Goal: Transaction & Acquisition: Purchase product/service

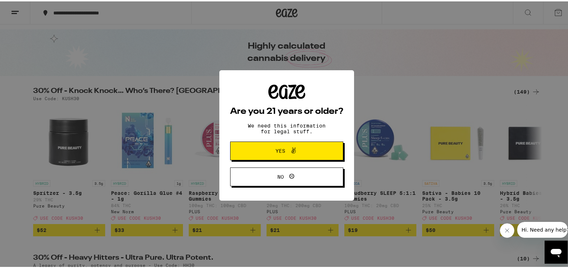
scroll to position [36, 0]
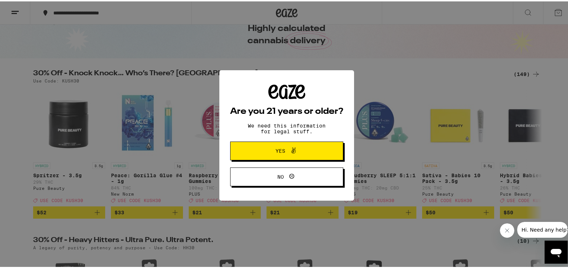
click at [277, 150] on span "Yes" at bounding box center [281, 149] width 10 height 5
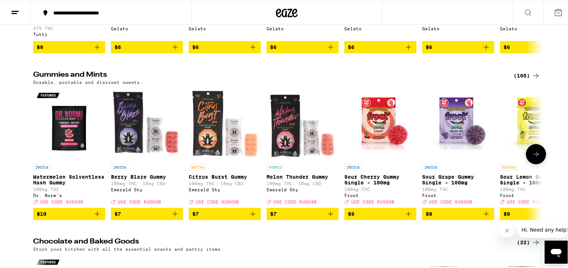
scroll to position [1927, 0]
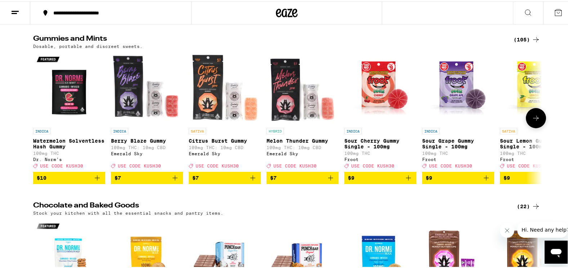
click at [532, 127] on button at bounding box center [536, 117] width 20 height 20
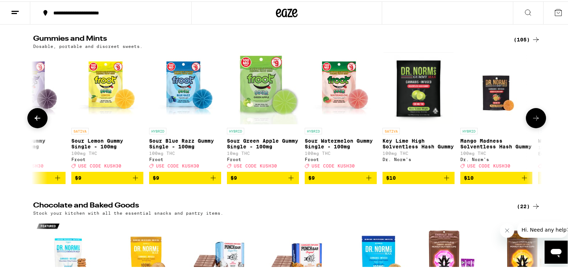
click at [532, 127] on button at bounding box center [536, 117] width 20 height 20
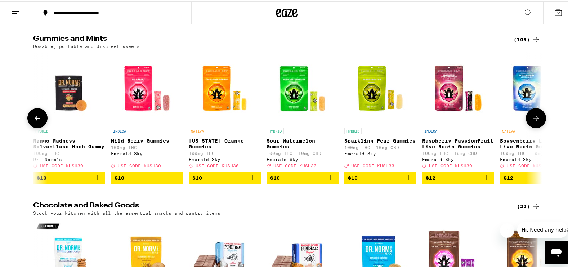
scroll to position [0, 857]
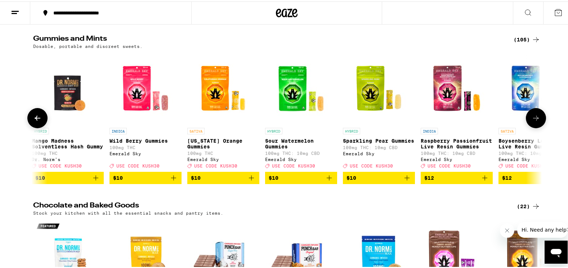
click at [532, 127] on button at bounding box center [536, 117] width 20 height 20
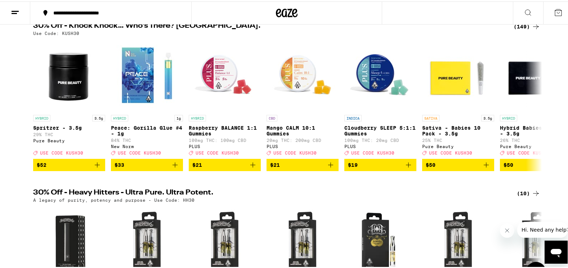
scroll to position [0, 0]
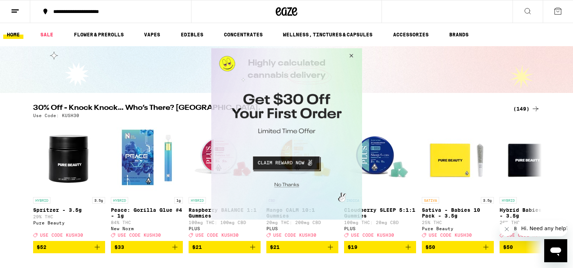
click at [350, 52] on button "Close Modal" at bounding box center [349, 56] width 19 height 17
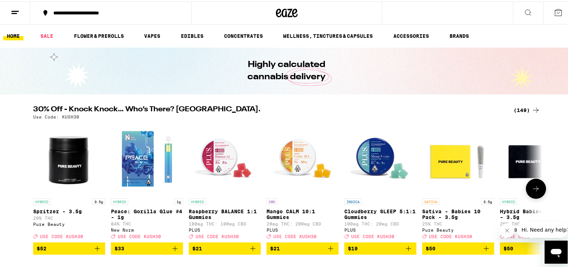
click at [533, 189] on icon at bounding box center [536, 187] width 9 height 9
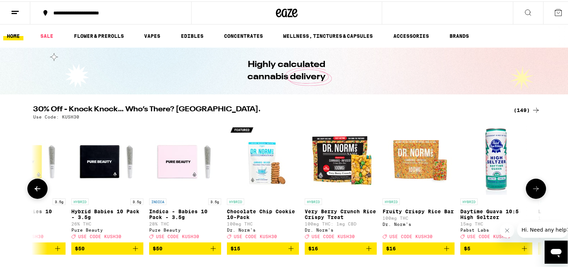
click at [533, 189] on icon at bounding box center [536, 187] width 9 height 9
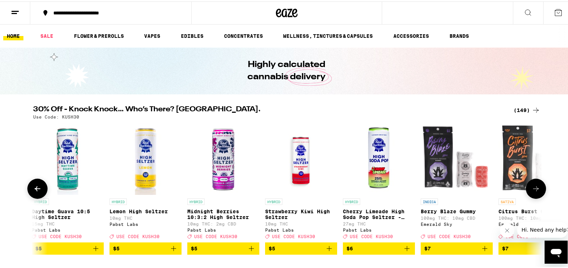
click at [533, 189] on icon at bounding box center [536, 187] width 9 height 9
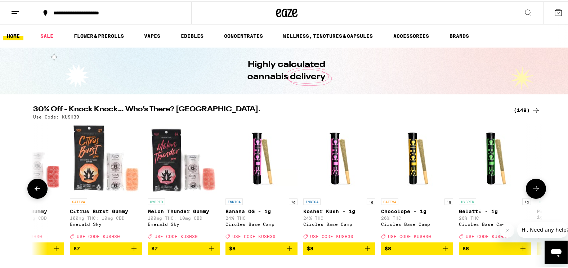
click at [533, 189] on icon at bounding box center [536, 187] width 9 height 9
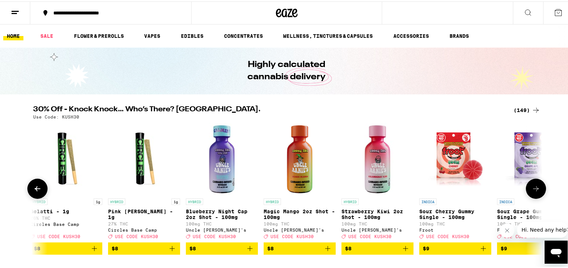
click at [533, 189] on icon at bounding box center [536, 187] width 9 height 9
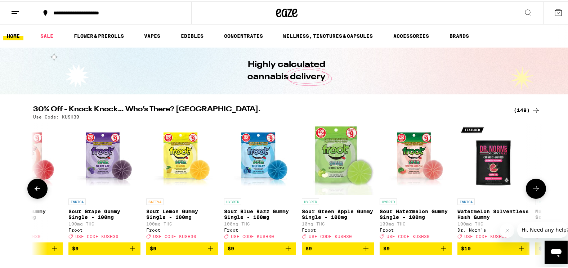
click at [533, 189] on icon at bounding box center [536, 187] width 9 height 9
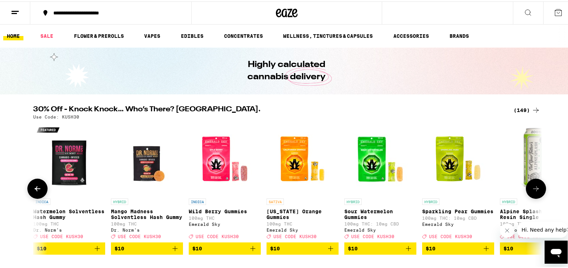
scroll to position [0, 2572]
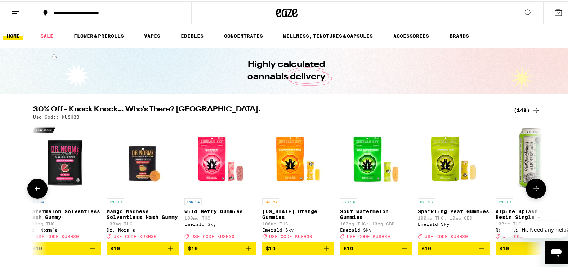
click at [533, 189] on icon at bounding box center [536, 187] width 9 height 9
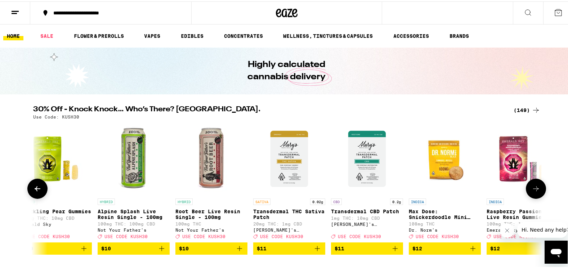
scroll to position [0, 3001]
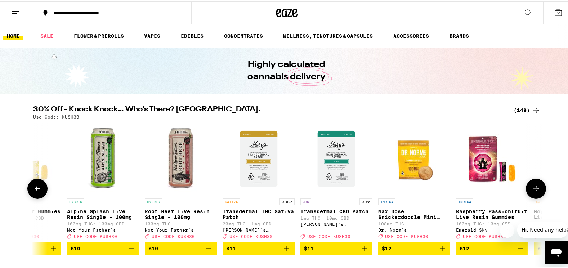
click at [533, 189] on icon at bounding box center [536, 187] width 9 height 9
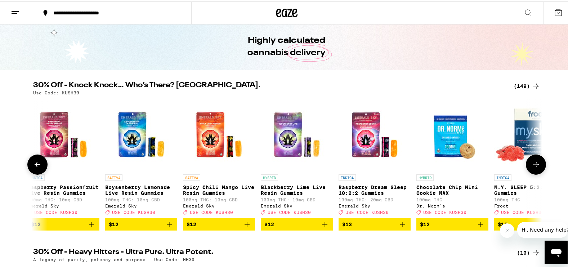
scroll to position [36, 0]
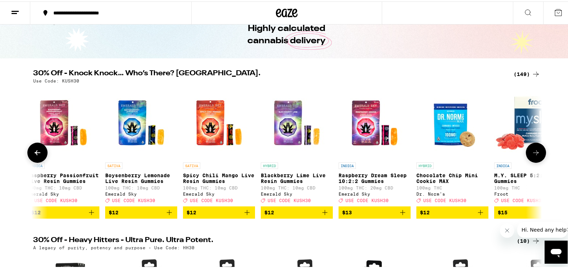
click at [362, 174] on p "Raspberry Dream Sleep 10:2:2 Gummies" at bounding box center [375, 177] width 72 height 12
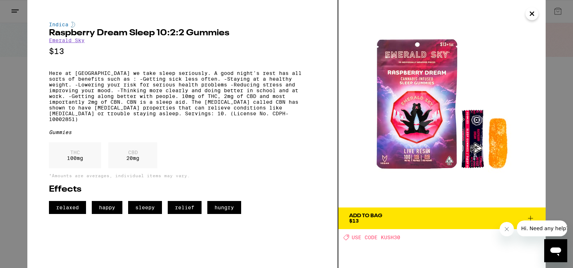
click at [416, 113] on img at bounding box center [442, 103] width 207 height 207
click at [507, 228] on icon "Close message from company" at bounding box center [507, 229] width 6 height 6
click at [532, 217] on icon at bounding box center [531, 218] width 9 height 9
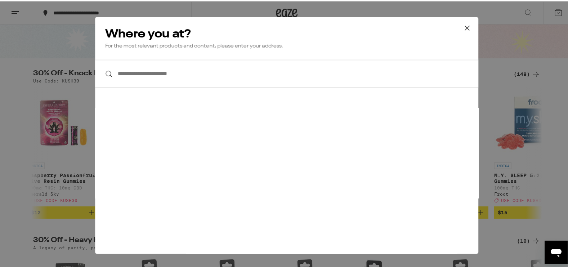
click at [464, 26] on icon at bounding box center [467, 26] width 11 height 11
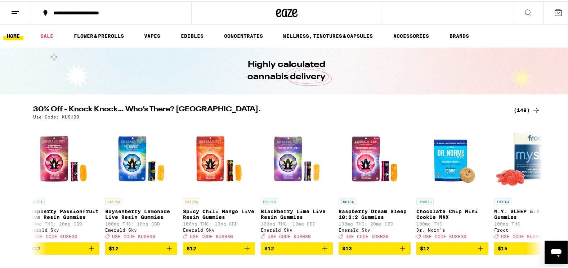
click at [57, 11] on div "**********" at bounding box center [114, 11] width 129 height 5
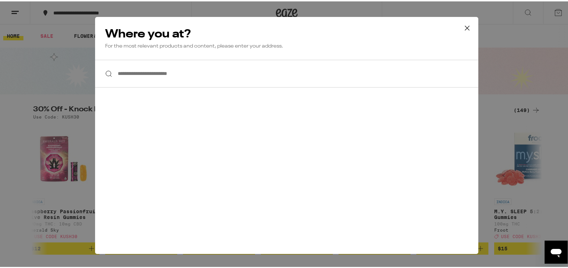
click at [142, 74] on input "**********" at bounding box center [286, 72] width 383 height 28
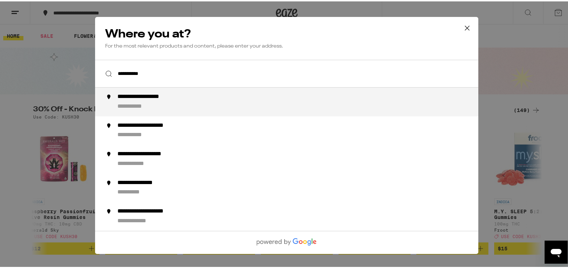
click at [148, 98] on div "**********" at bounding box center [152, 96] width 71 height 8
type input "**********"
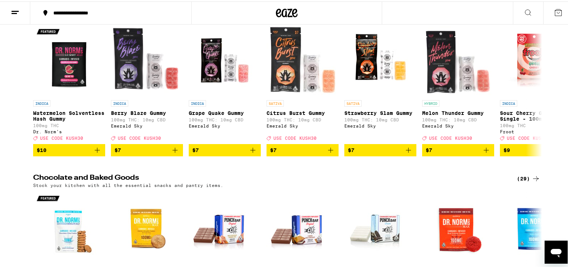
scroll to position [2233, 0]
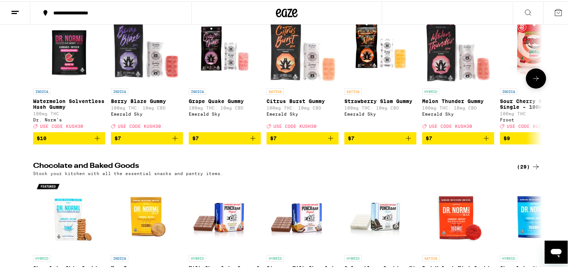
click at [537, 81] on icon at bounding box center [536, 77] width 9 height 9
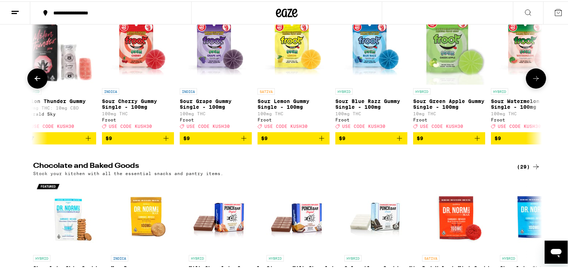
scroll to position [0, 429]
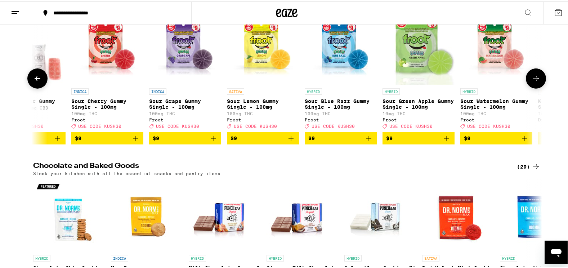
click at [537, 81] on icon at bounding box center [536, 77] width 9 height 9
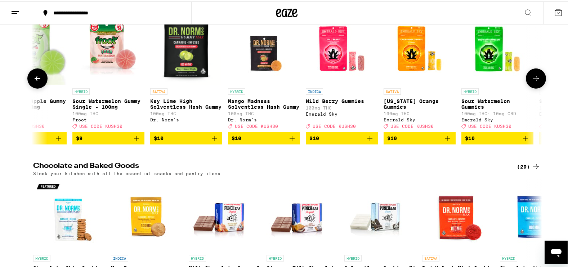
scroll to position [0, 857]
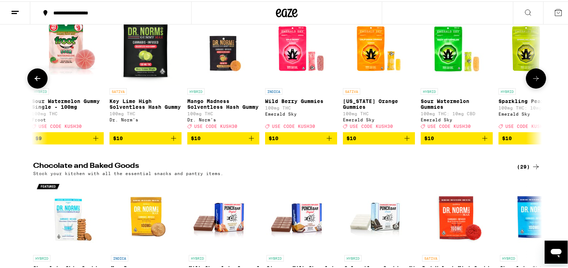
click at [537, 81] on icon at bounding box center [536, 77] width 9 height 9
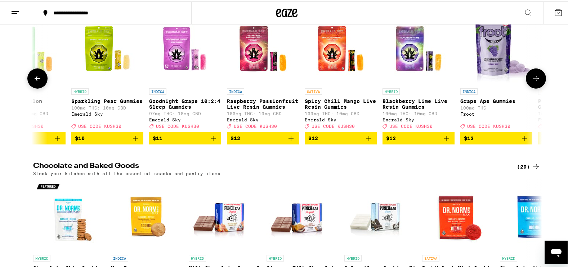
scroll to position [0, 1286]
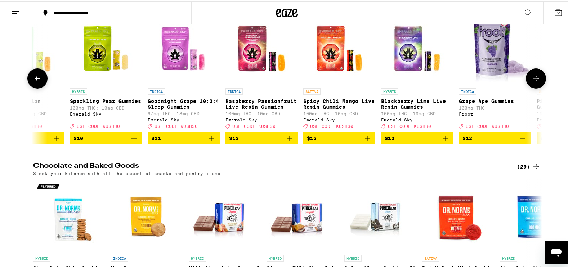
click at [537, 81] on icon at bounding box center [536, 77] width 9 height 9
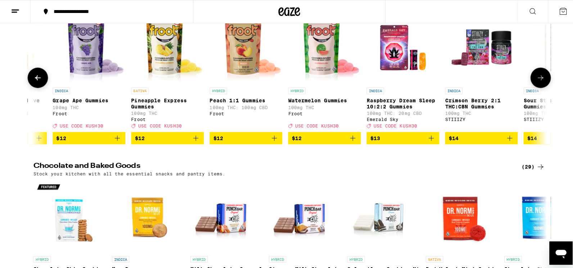
scroll to position [0, 1715]
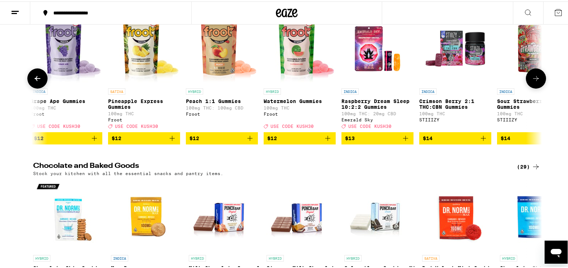
click at [361, 108] on p "Raspberry Dream Sleep 10:2:2 Gummies" at bounding box center [377, 103] width 72 height 12
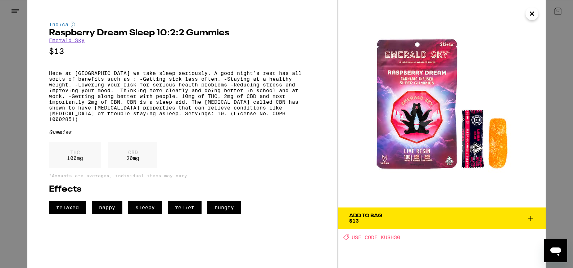
click at [365, 214] on div "Add To Bag" at bounding box center [365, 215] width 33 height 5
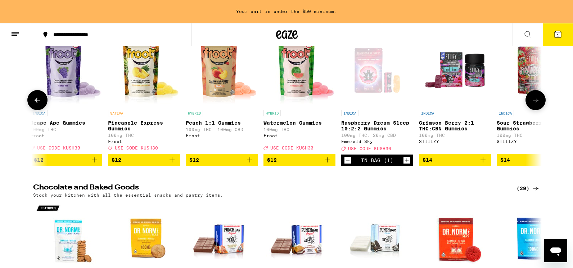
scroll to position [2256, 0]
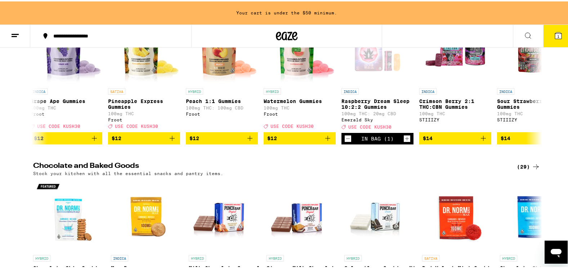
click at [555, 32] on icon at bounding box center [558, 34] width 6 height 6
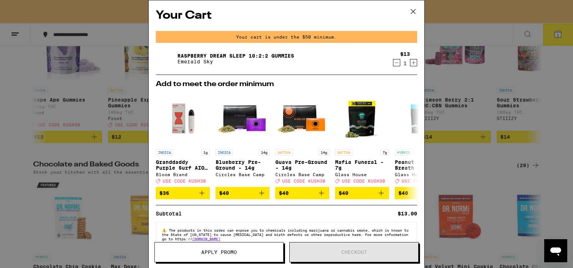
click at [411, 62] on icon "Increment" at bounding box center [414, 62] width 6 height 9
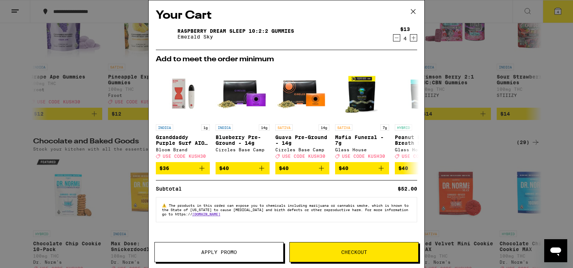
scroll to position [2233, 0]
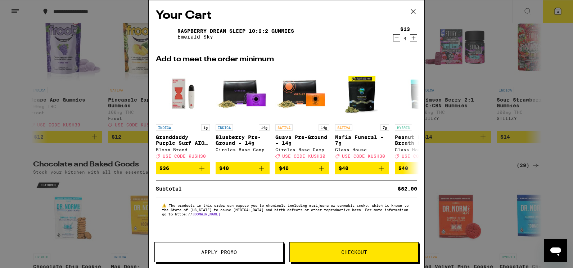
click at [413, 39] on icon "Increment" at bounding box center [414, 38] width 4 height 4
click at [212, 252] on span "Apply Promo" at bounding box center [219, 252] width 36 height 5
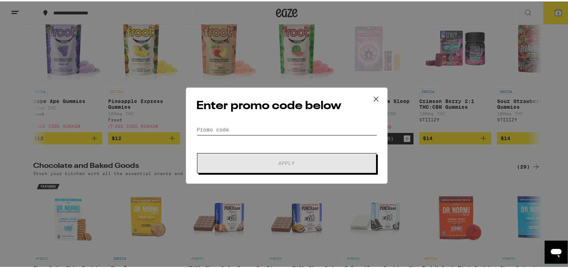
click at [225, 128] on input "Promo Code" at bounding box center [286, 128] width 181 height 11
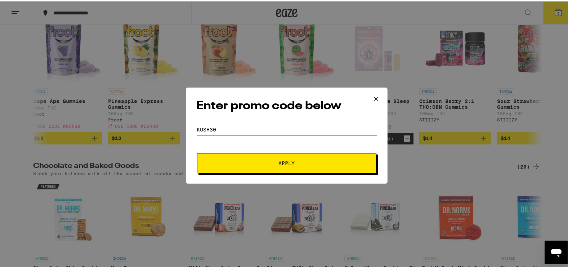
type input "KUSH30"
click at [289, 161] on span "Apply" at bounding box center [287, 161] width 16 height 5
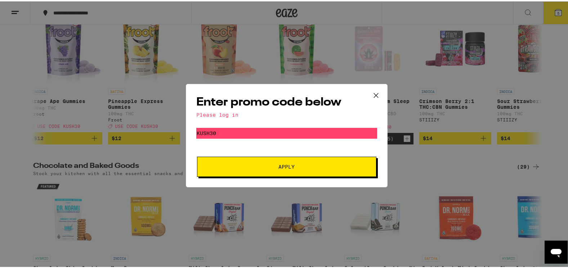
click at [373, 92] on icon at bounding box center [376, 94] width 11 height 11
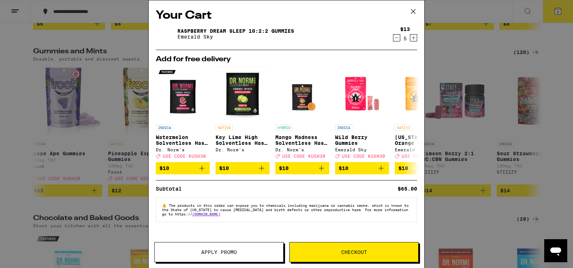
click at [412, 10] on icon at bounding box center [413, 11] width 11 height 11
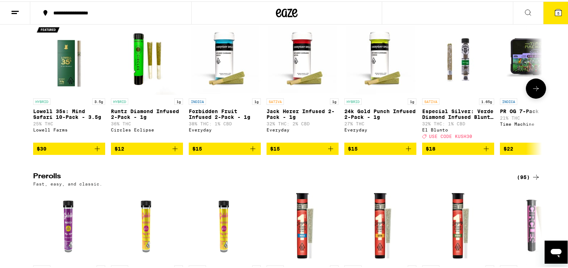
scroll to position [1945, 0]
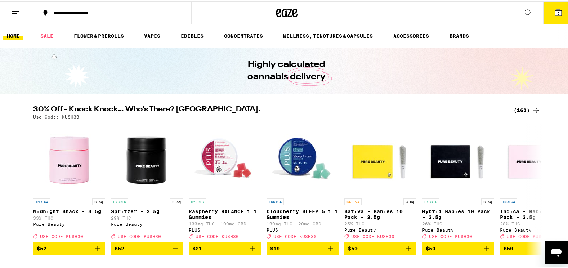
click at [557, 10] on span "5" at bounding box center [558, 12] width 2 height 4
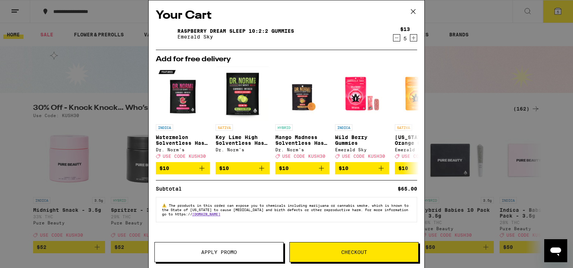
click at [228, 251] on span "Apply Promo" at bounding box center [219, 252] width 36 height 5
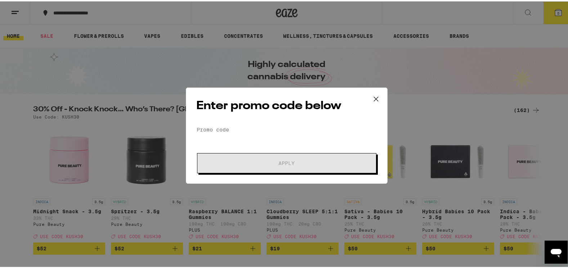
click at [216, 135] on form "Promo Code Apply" at bounding box center [286, 147] width 181 height 49
click at [225, 128] on input "Promo Code" at bounding box center [286, 128] width 181 height 11
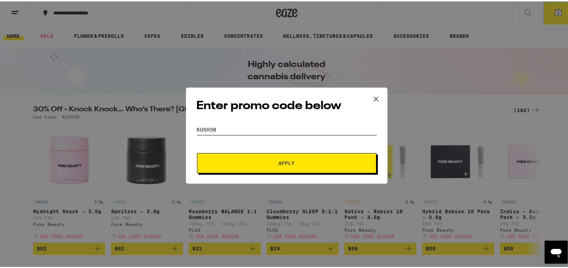
type input "KUSH30"
click at [282, 162] on span "Apply" at bounding box center [287, 161] width 16 height 5
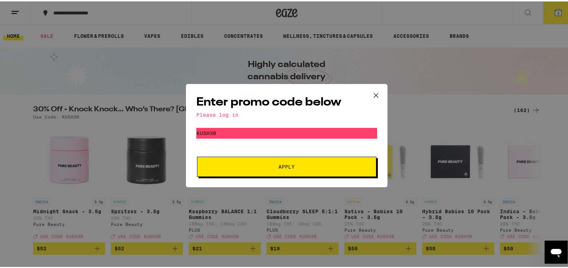
click at [282, 166] on span "Apply" at bounding box center [287, 165] width 16 height 5
click at [217, 130] on input "KUSH30" at bounding box center [286, 131] width 181 height 11
click at [218, 112] on div "Please log in" at bounding box center [286, 114] width 181 height 6
click at [225, 104] on h2 "Enter promo code below" at bounding box center [286, 101] width 181 height 16
click at [283, 163] on span "Apply" at bounding box center [287, 165] width 16 height 5
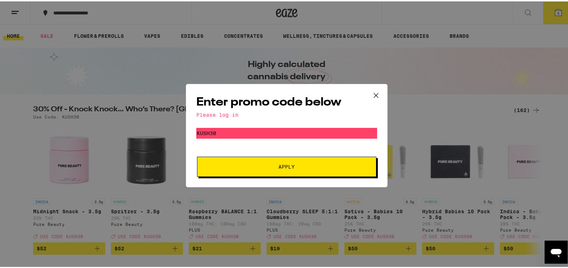
click at [285, 163] on span "Apply" at bounding box center [287, 165] width 16 height 5
click at [280, 165] on span "Apply" at bounding box center [287, 165] width 16 height 5
click at [287, 166] on span "Apply" at bounding box center [287, 165] width 16 height 5
click at [286, 164] on span "Apply" at bounding box center [287, 165] width 16 height 5
click at [233, 129] on input "KUSH30" at bounding box center [286, 131] width 181 height 11
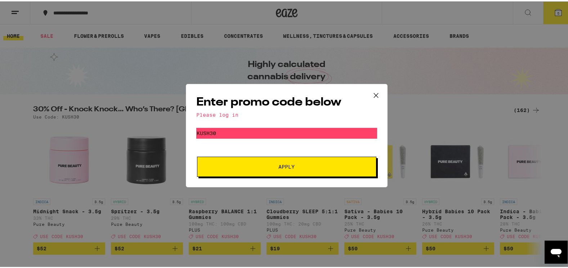
click at [374, 91] on icon at bounding box center [376, 94] width 11 height 11
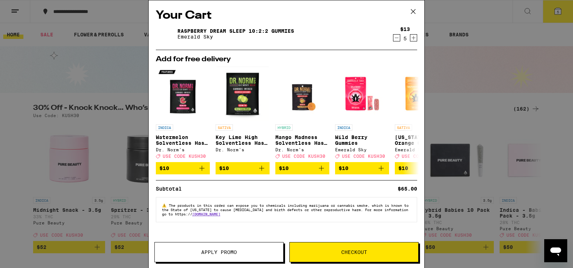
click at [412, 9] on icon at bounding box center [413, 11] width 11 height 11
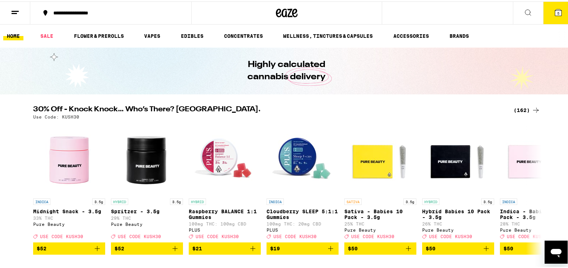
click at [84, 10] on div "**********" at bounding box center [114, 11] width 129 height 5
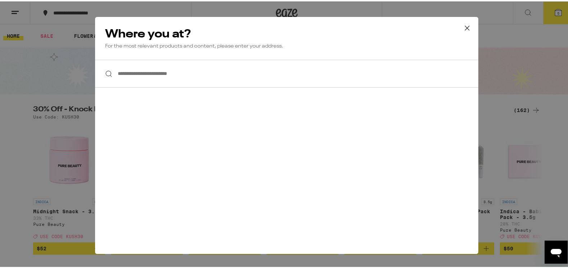
click at [465, 23] on icon at bounding box center [467, 26] width 11 height 11
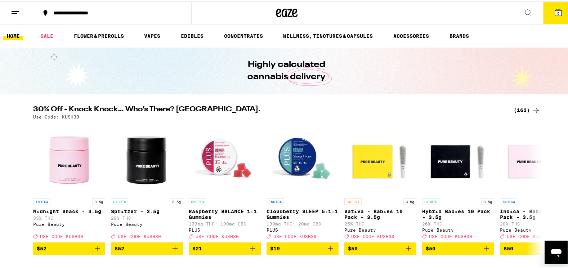
click at [14, 34] on link "HOME" at bounding box center [13, 34] width 20 height 9
click at [13, 10] on line at bounding box center [15, 10] width 7 height 0
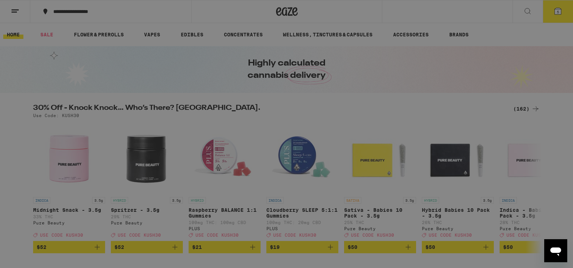
click at [102, 33] on button "Log In" at bounding box center [100, 38] width 126 height 14
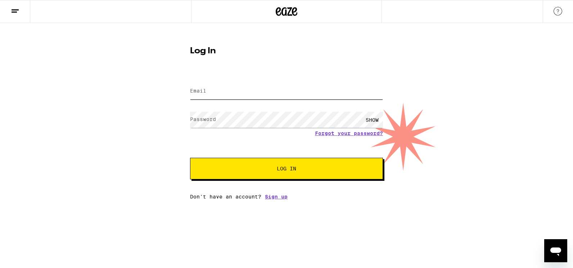
type input "momdavey@yahoo.com"
click at [371, 117] on div "SHOW" at bounding box center [373, 120] width 22 height 16
click at [371, 117] on div "HIDE" at bounding box center [373, 120] width 22 height 16
click at [286, 168] on span "Log In" at bounding box center [286, 168] width 19 height 5
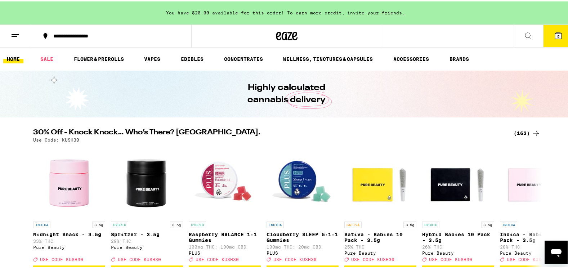
click at [555, 32] on icon at bounding box center [558, 34] width 6 height 6
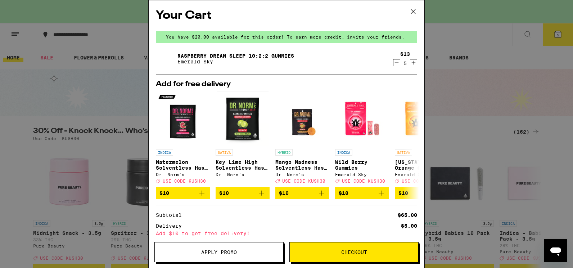
click at [226, 250] on span "Apply Promo" at bounding box center [219, 252] width 36 height 5
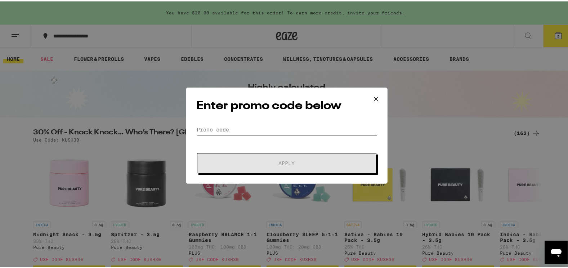
click at [227, 128] on input "Promo Code" at bounding box center [286, 128] width 181 height 11
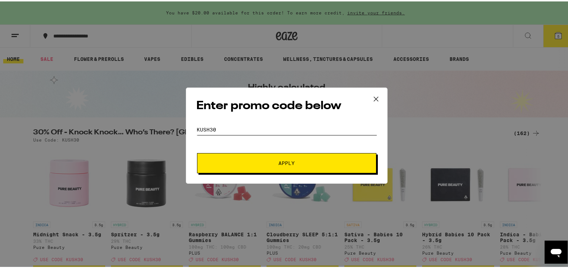
type input "KUSH30"
click at [289, 161] on span "Apply" at bounding box center [287, 161] width 16 height 5
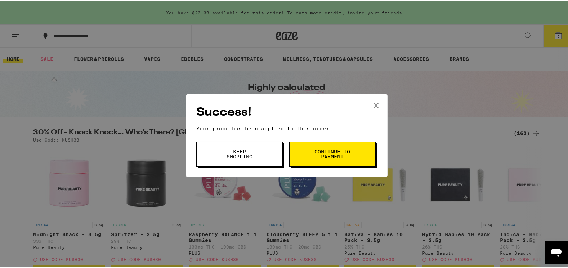
click at [331, 149] on span "Continue to payment" at bounding box center [332, 153] width 37 height 10
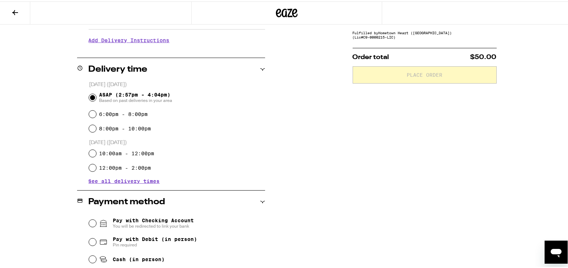
scroll to position [180, 0]
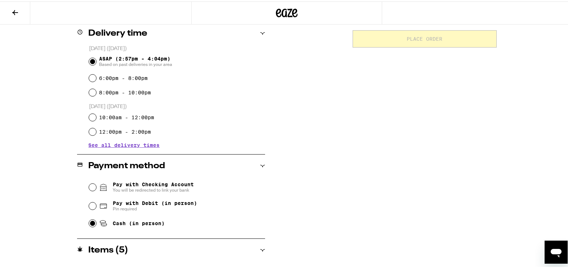
click at [89, 222] on input "Cash (in person)" at bounding box center [92, 221] width 7 height 7
radio input "true"
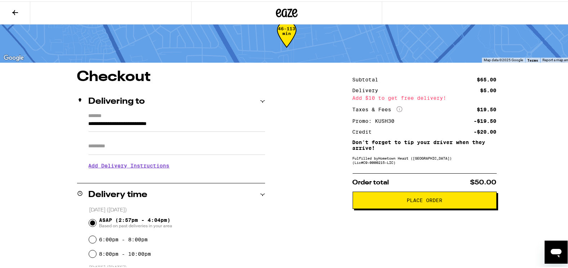
scroll to position [0, 0]
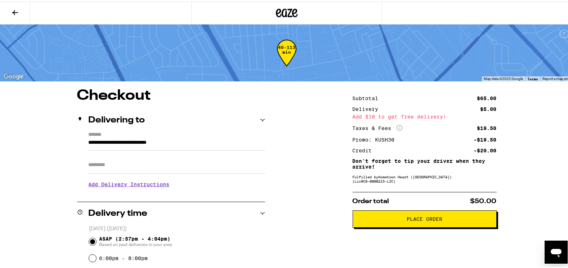
click at [14, 9] on icon at bounding box center [15, 11] width 6 height 5
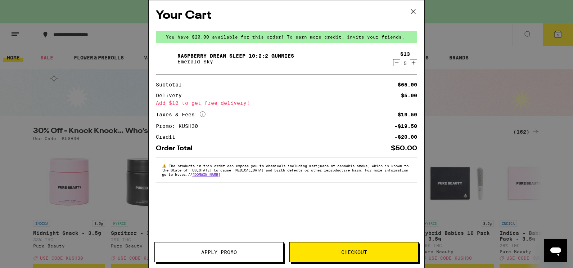
click at [414, 62] on icon "Increment" at bounding box center [414, 63] width 4 height 4
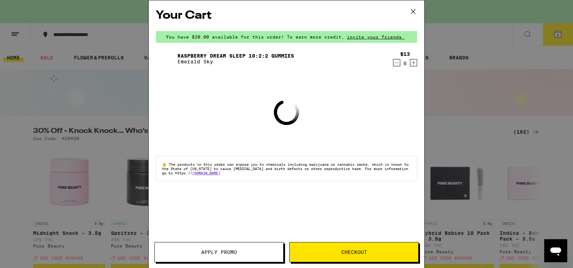
click at [414, 62] on icon "Increment" at bounding box center [414, 63] width 4 height 4
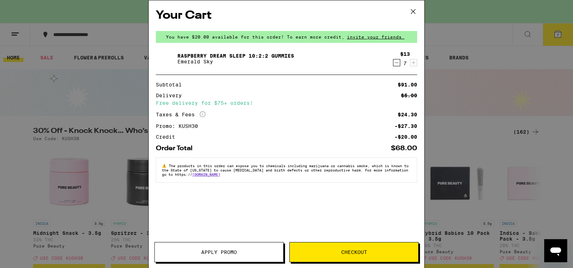
click at [356, 253] on span "Checkout" at bounding box center [354, 252] width 26 height 5
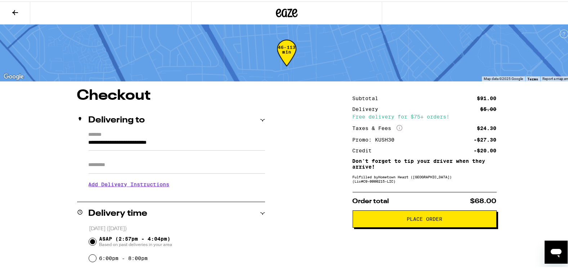
click at [420, 218] on span "Place Order" at bounding box center [425, 217] width 36 height 5
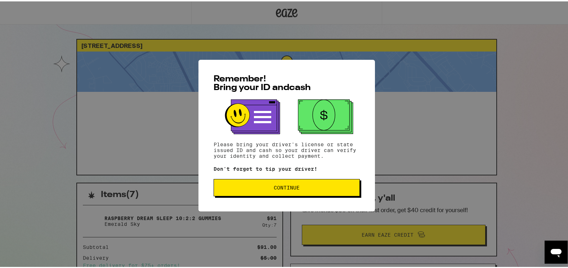
click at [287, 187] on span "Continue" at bounding box center [287, 186] width 26 height 5
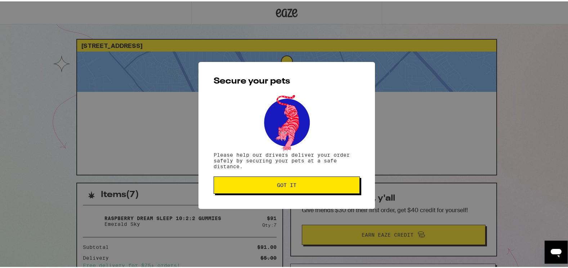
click at [281, 182] on span "Got it" at bounding box center [286, 183] width 19 height 5
